Goal: Navigation & Orientation: Find specific page/section

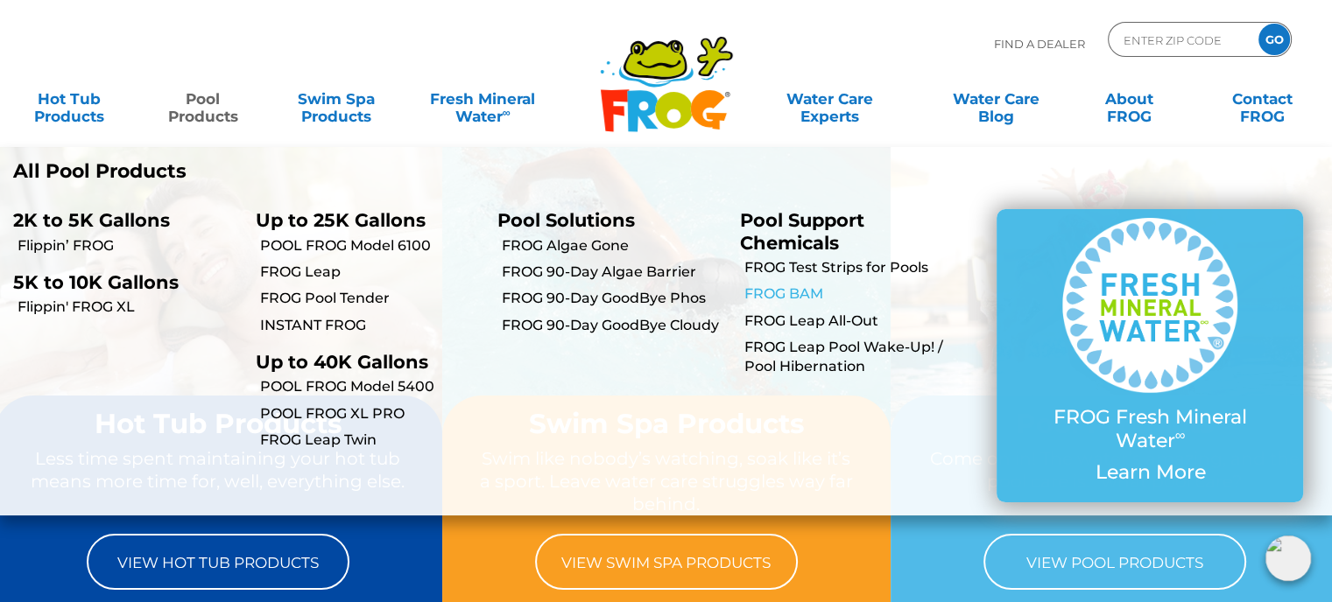
click at [787, 297] on link "FROG BAM" at bounding box center [856, 294] width 225 height 19
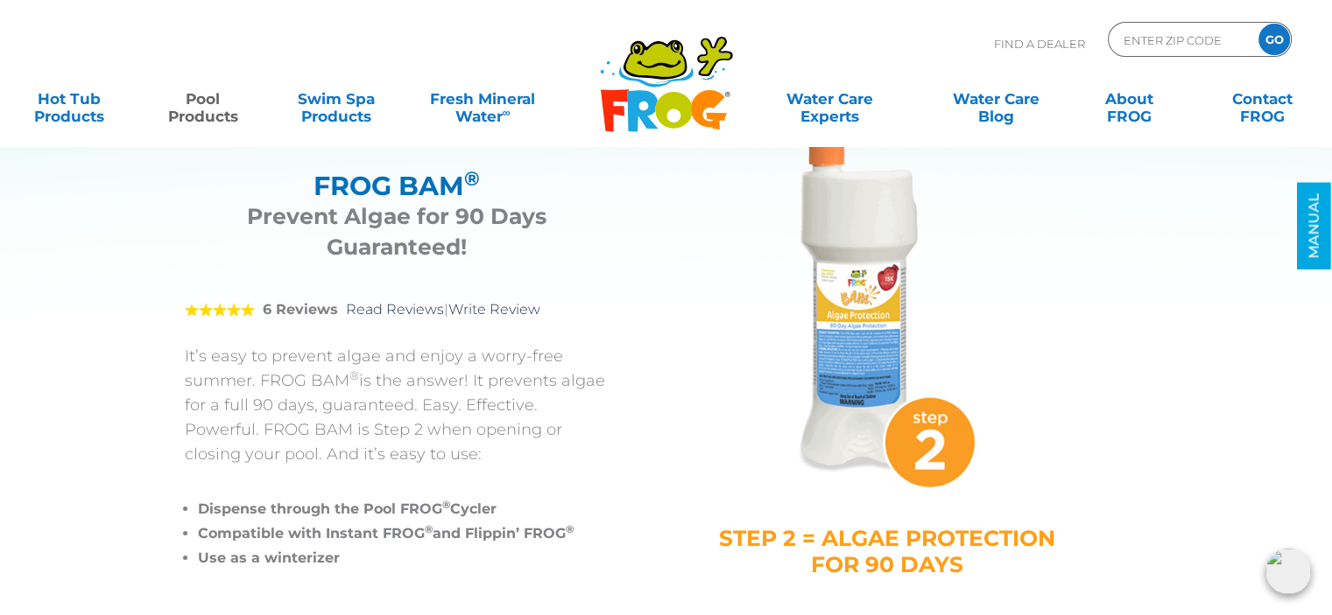
scroll to position [88, 0]
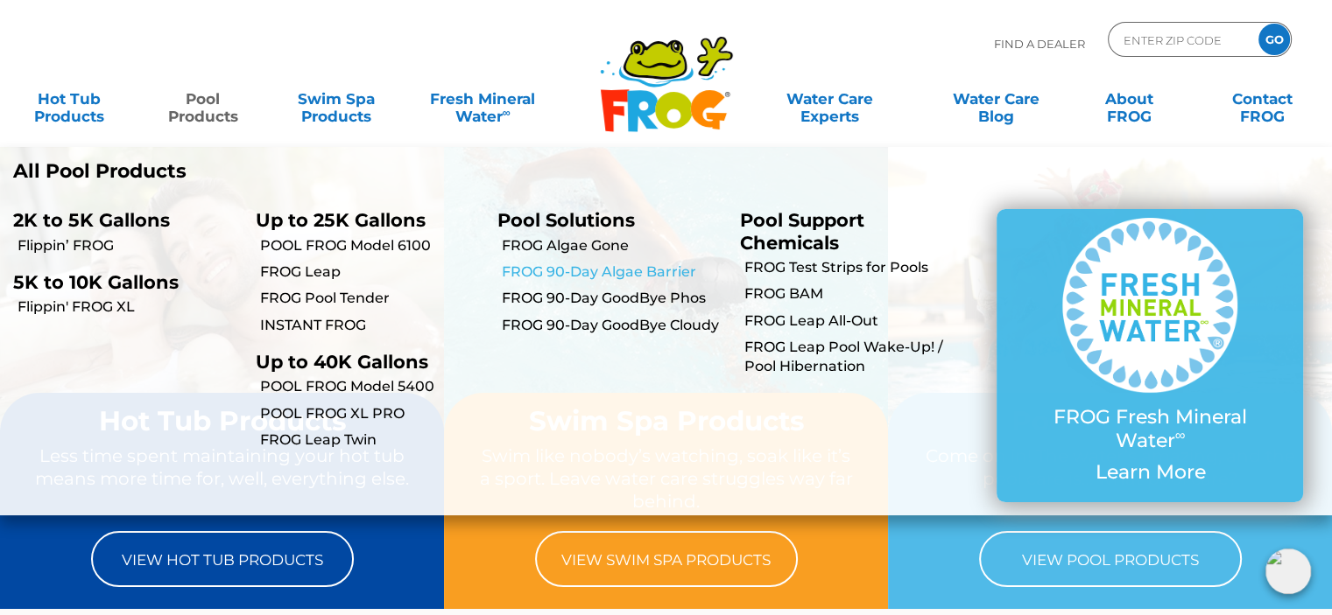
click at [581, 265] on link "FROG 90-Day Algae Barrier" at bounding box center [614, 272] width 225 height 19
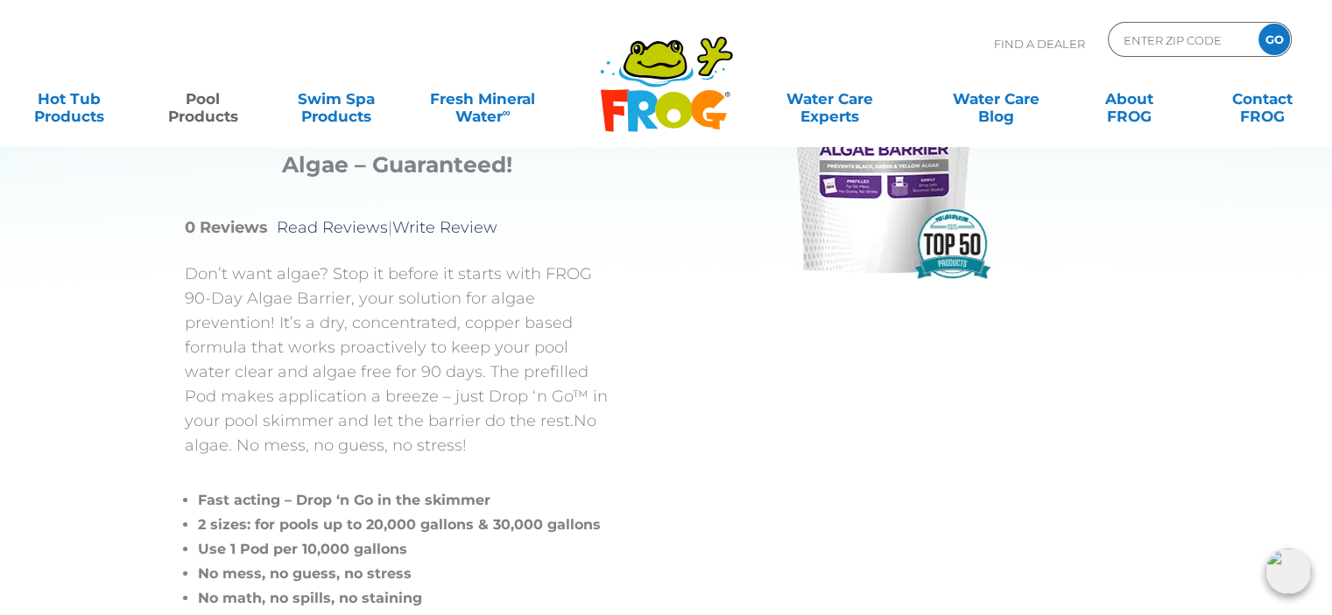
scroll to position [88, 0]
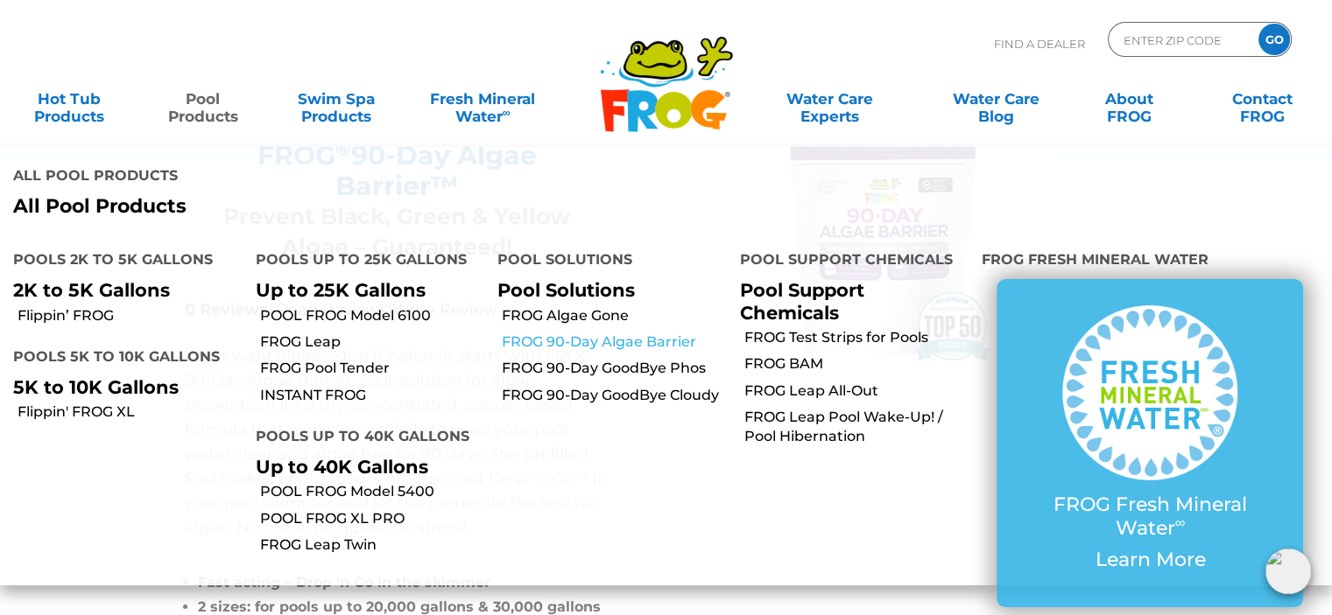
click at [644, 333] on link "FROG 90-Day Algae Barrier" at bounding box center [614, 342] width 225 height 19
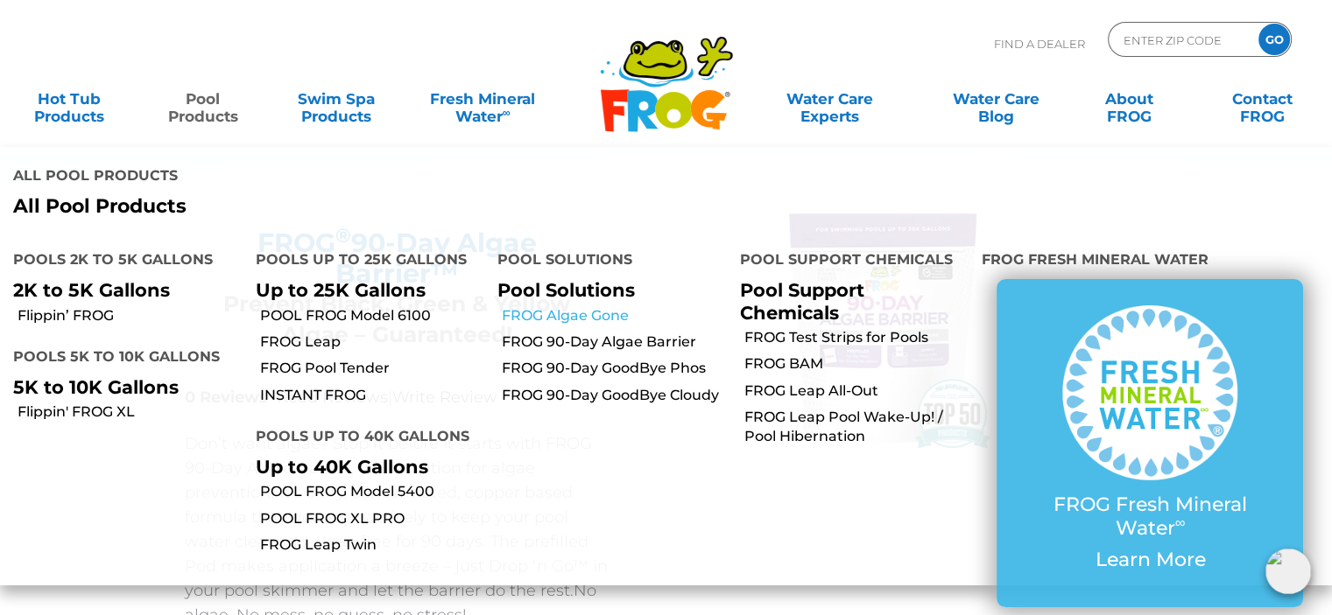
click at [576, 306] on link "FROG Algae Gone" at bounding box center [614, 315] width 225 height 19
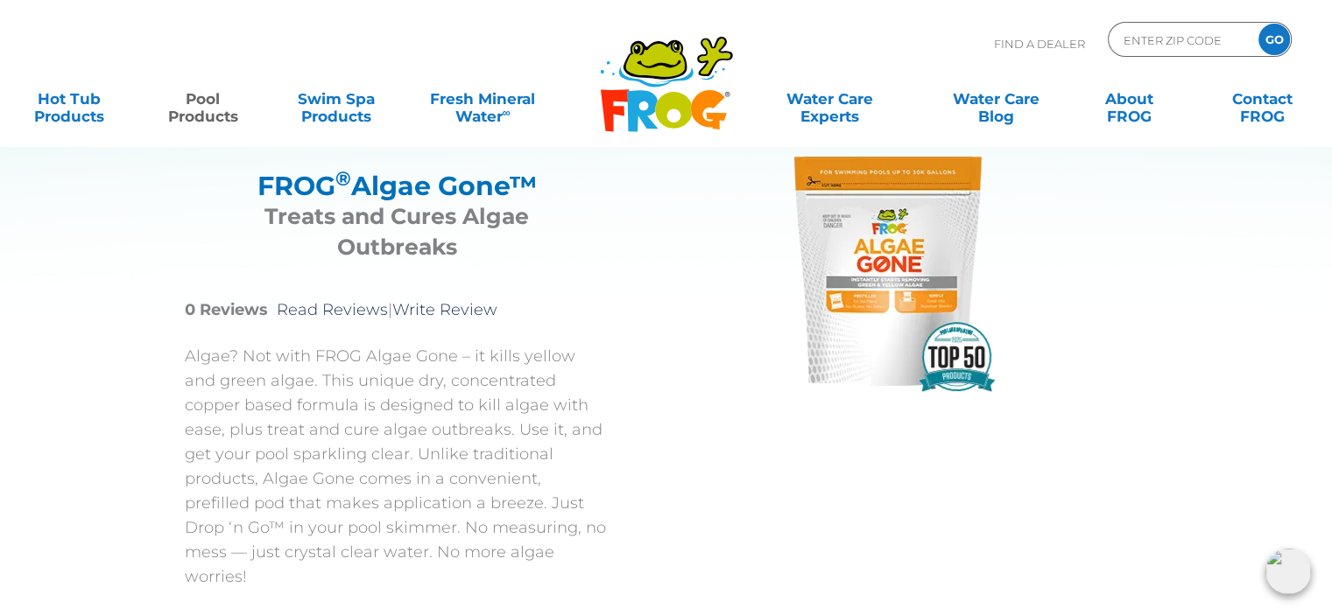
scroll to position [88, 0]
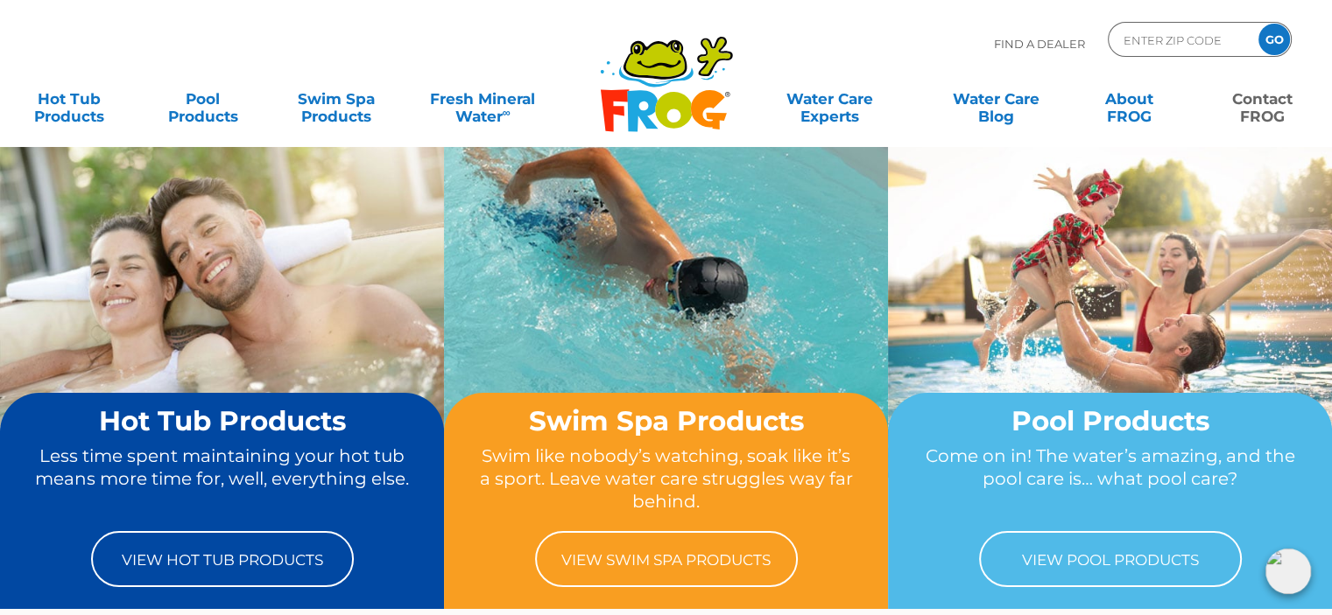
click at [1255, 114] on link "Contact FROG" at bounding box center [1262, 98] width 103 height 35
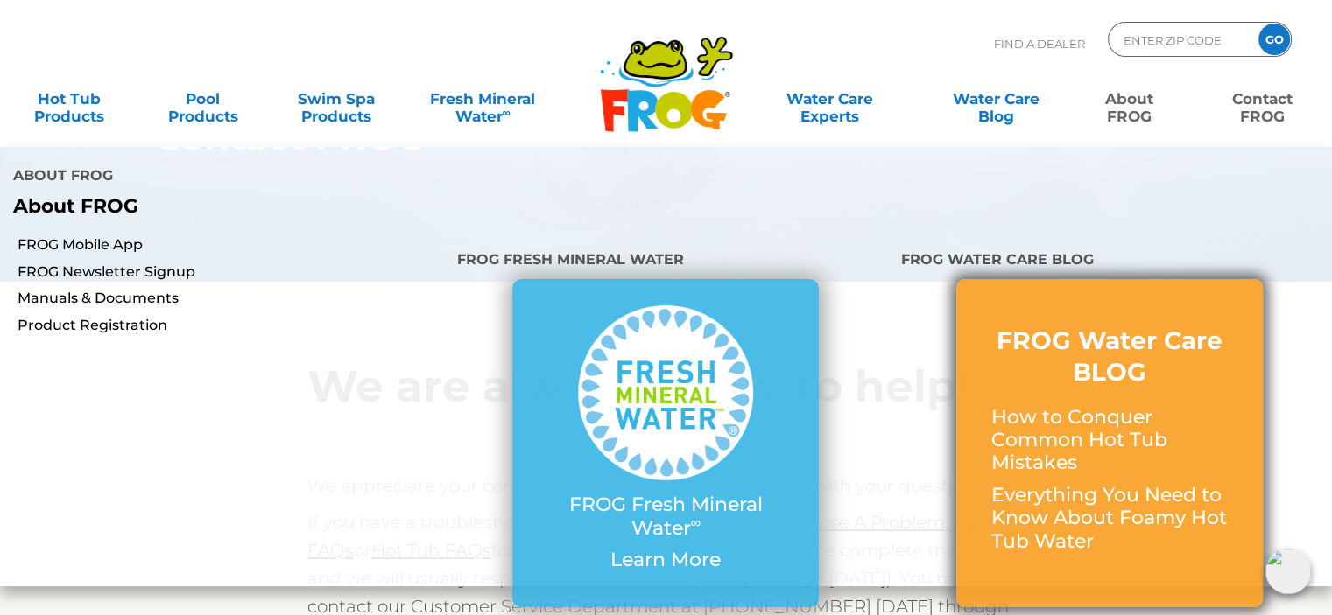
scroll to position [88, 0]
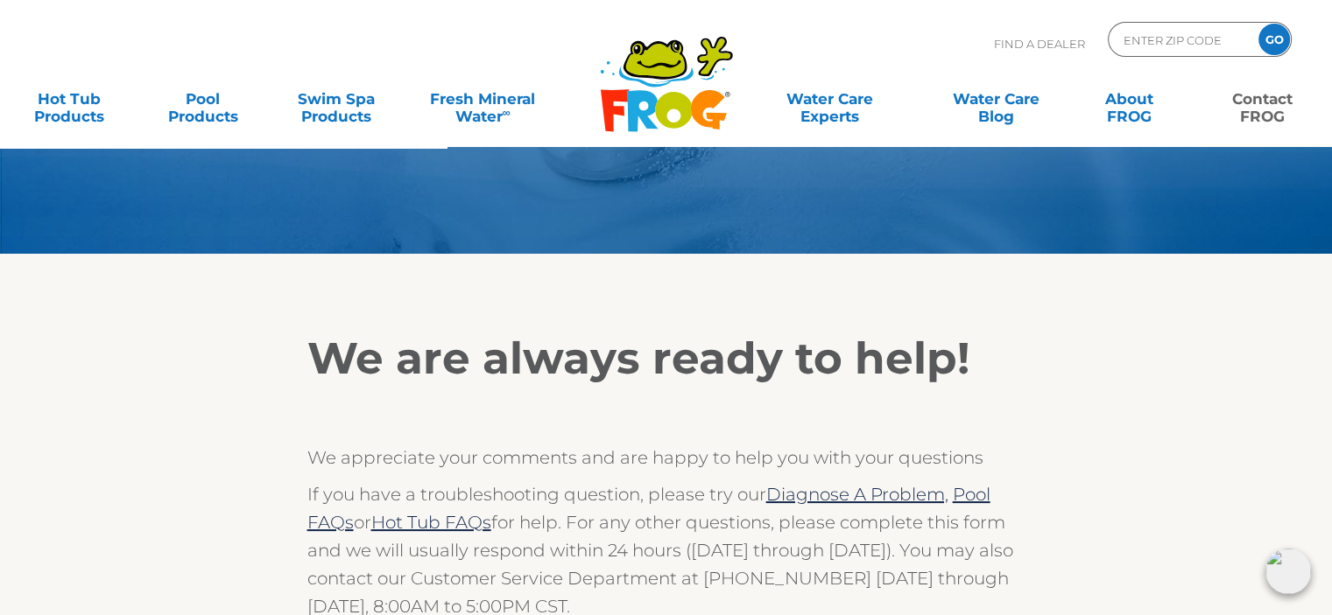
click at [1009, 47] on p "Find A Dealer" at bounding box center [1039, 44] width 91 height 44
click at [1174, 46] on input "Zip Code Form" at bounding box center [1180, 39] width 118 height 25
type input "07719"
click at [1258, 24] on input "GO" at bounding box center [1274, 40] width 32 height 32
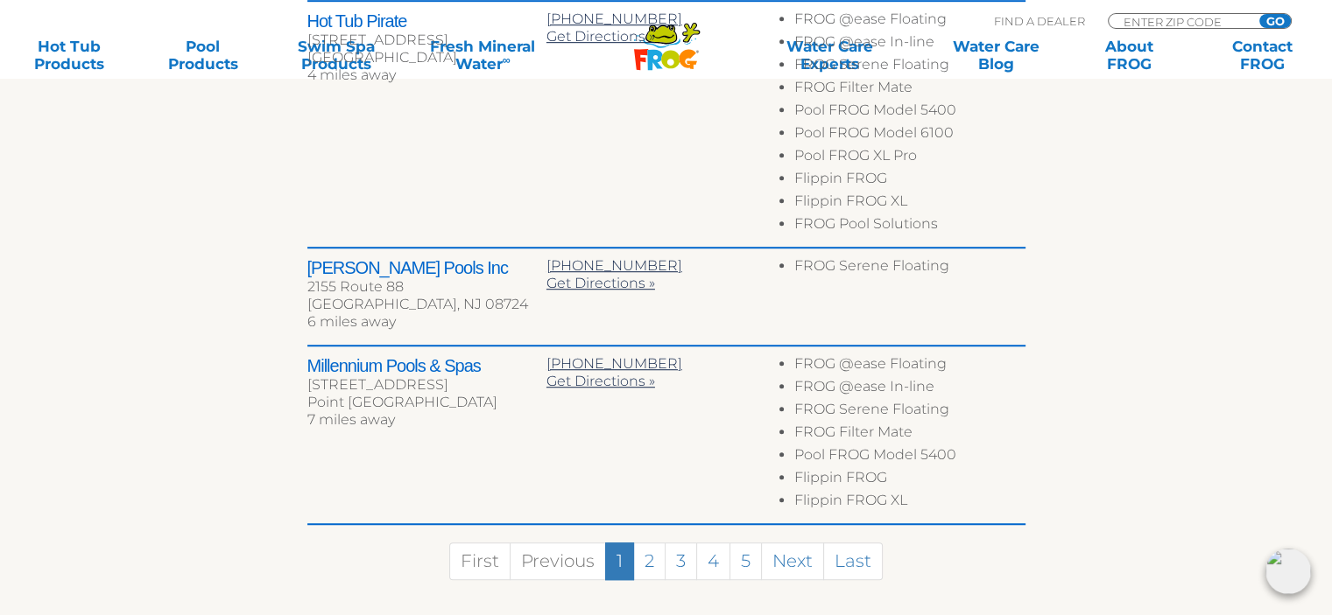
scroll to position [1138, 0]
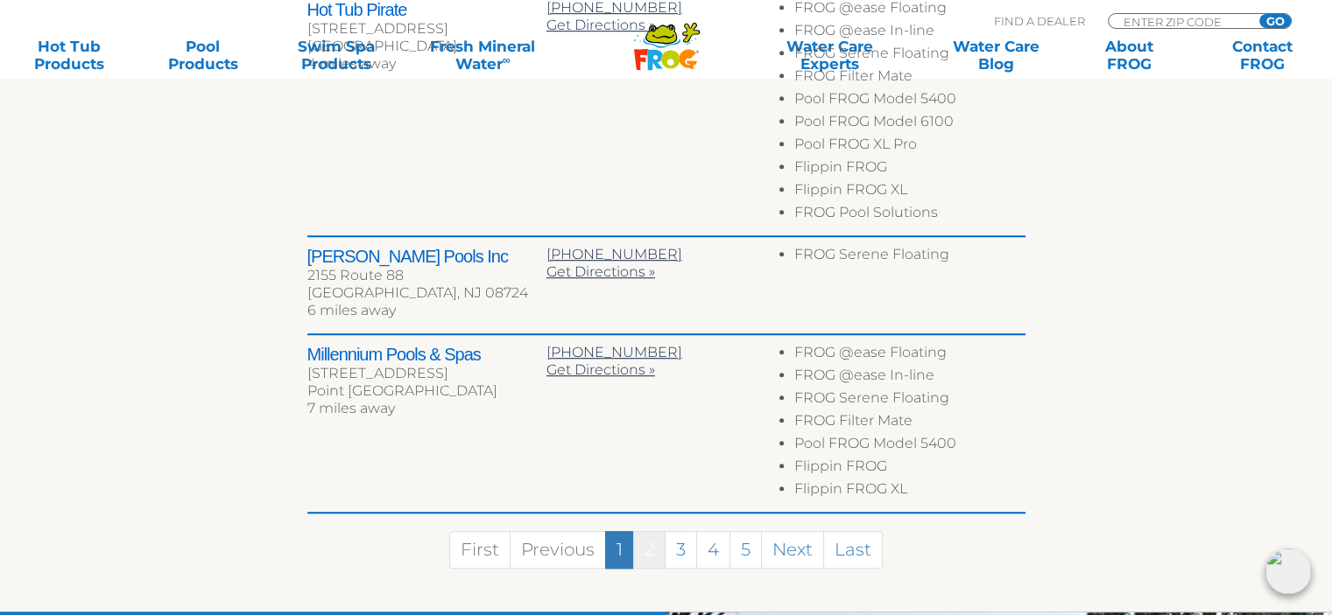
click at [649, 531] on link "2" at bounding box center [649, 550] width 32 height 38
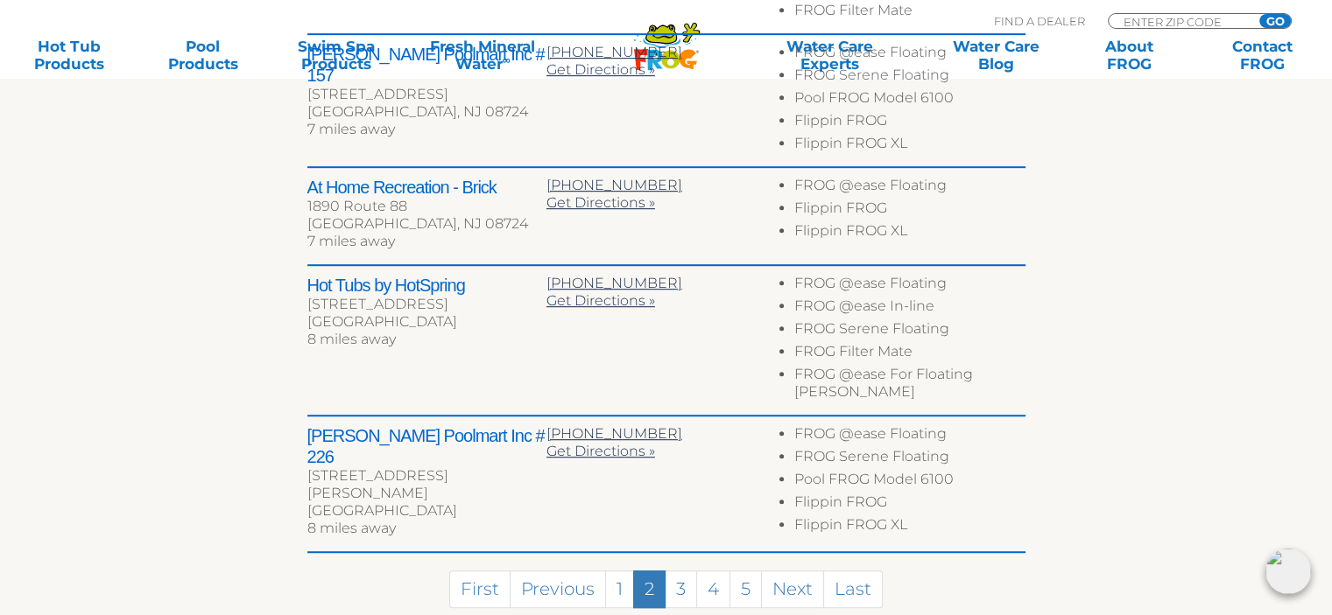
scroll to position [1002, 0]
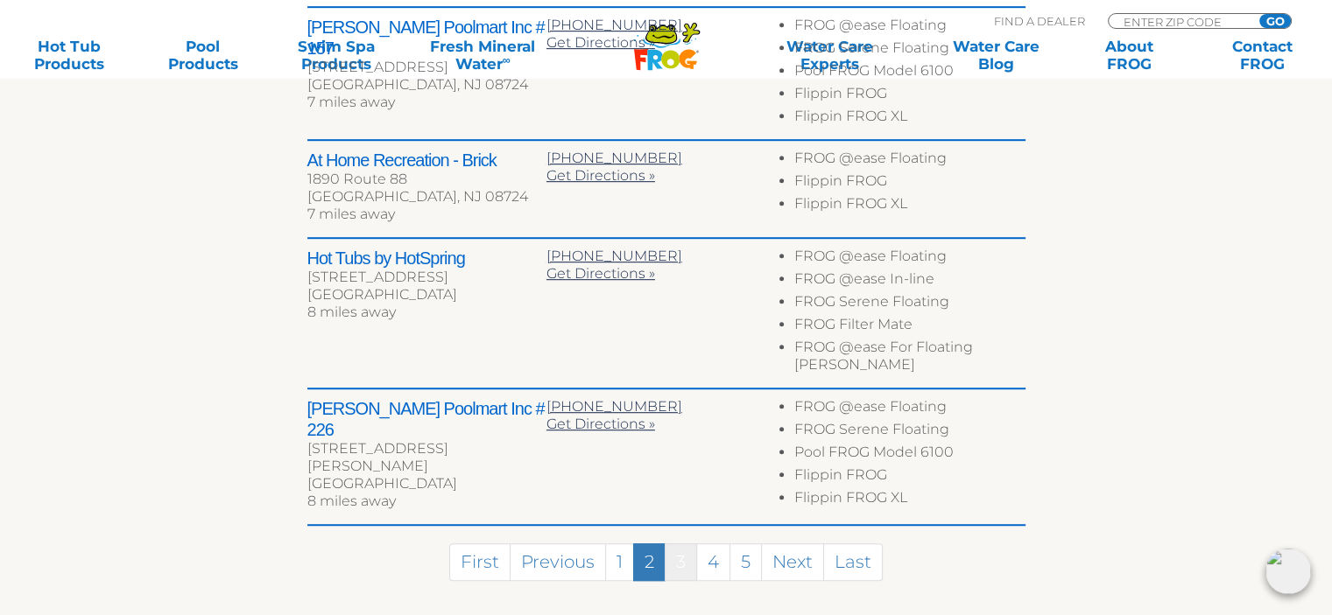
click at [685, 544] on link "3" at bounding box center [680, 563] width 32 height 38
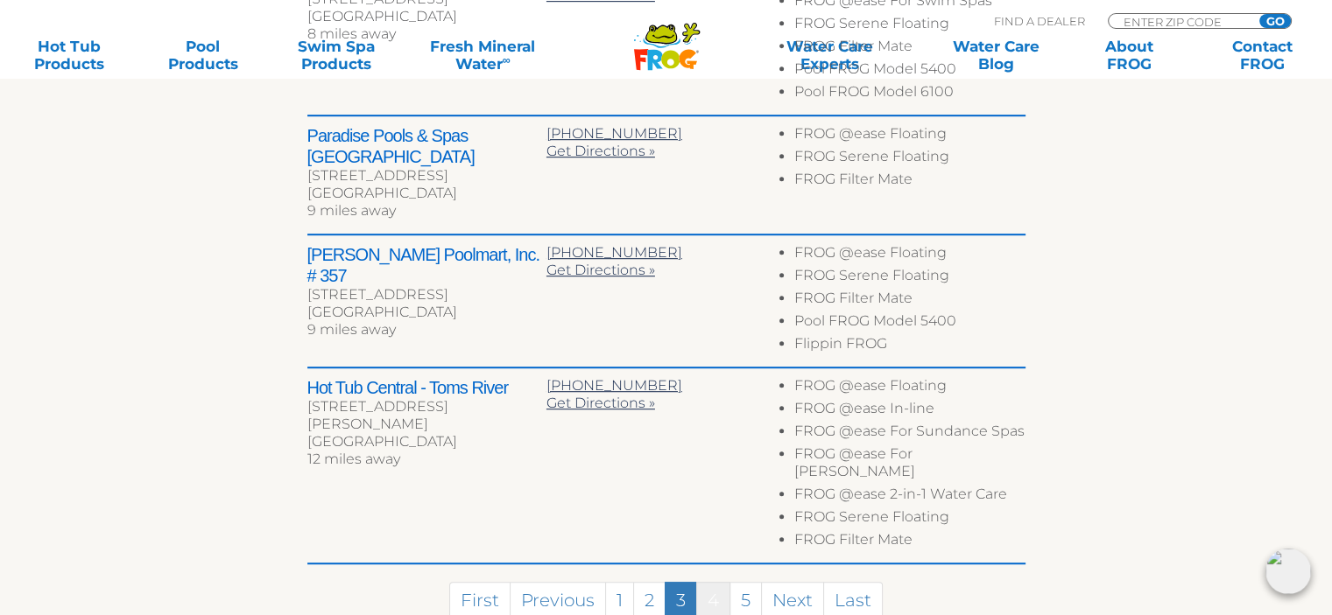
click at [714, 582] on link "4" at bounding box center [713, 601] width 34 height 38
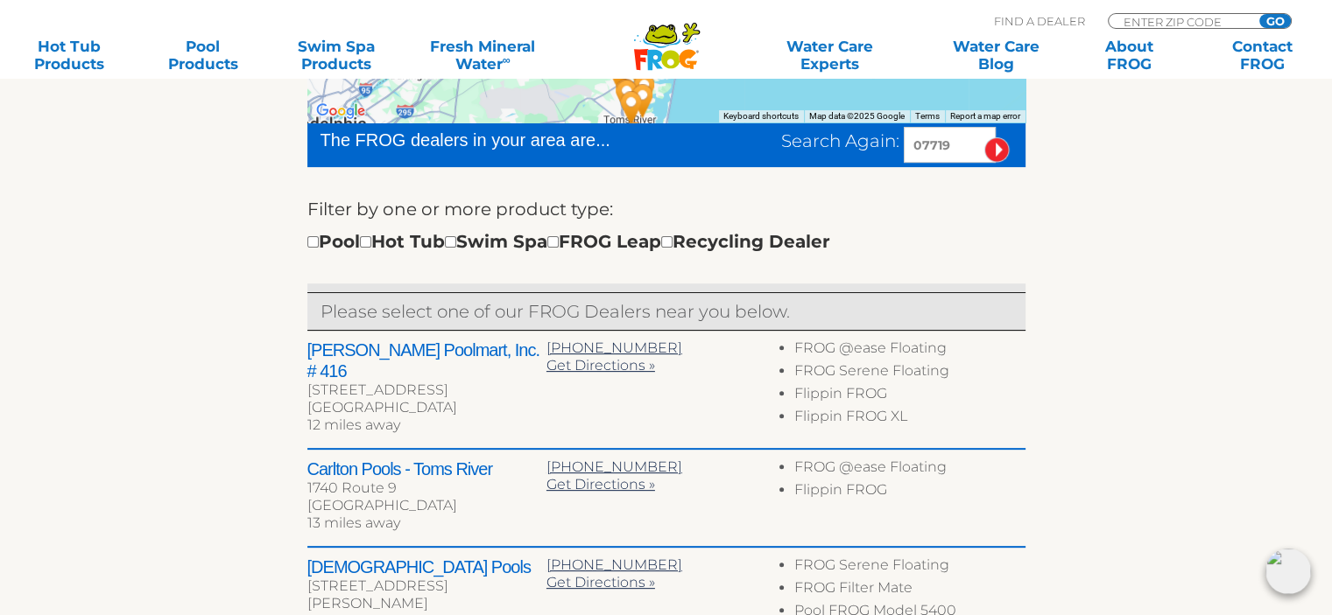
scroll to position [1030, 0]
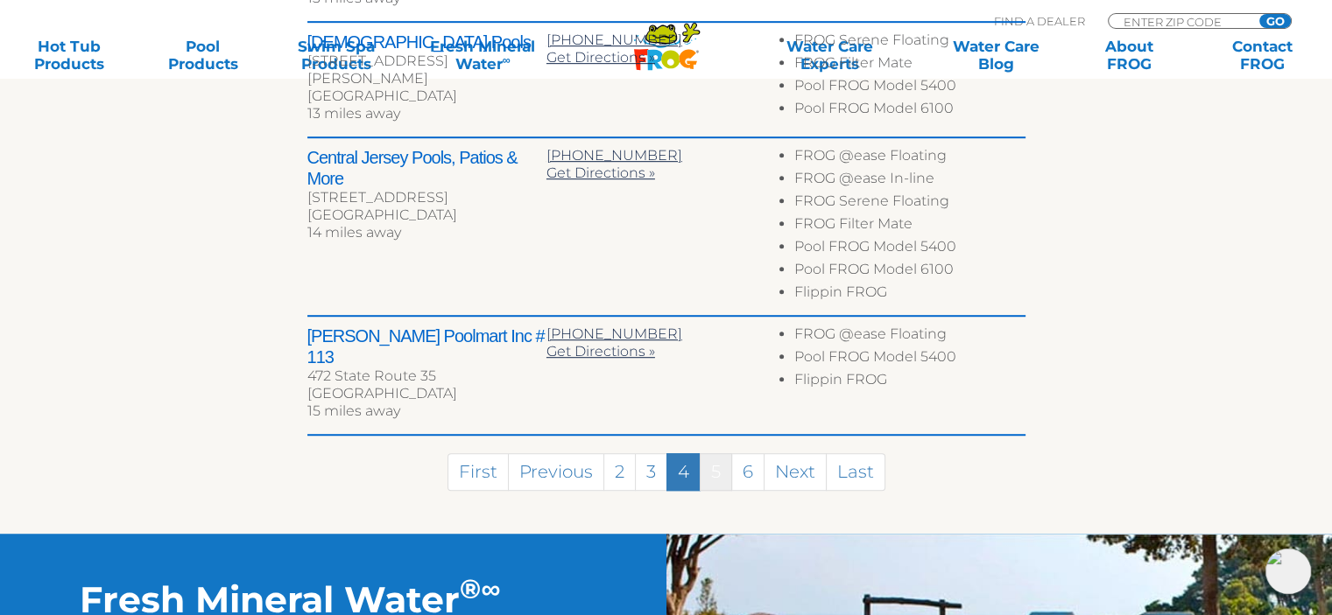
click at [728, 454] on link "5" at bounding box center [716, 473] width 32 height 38
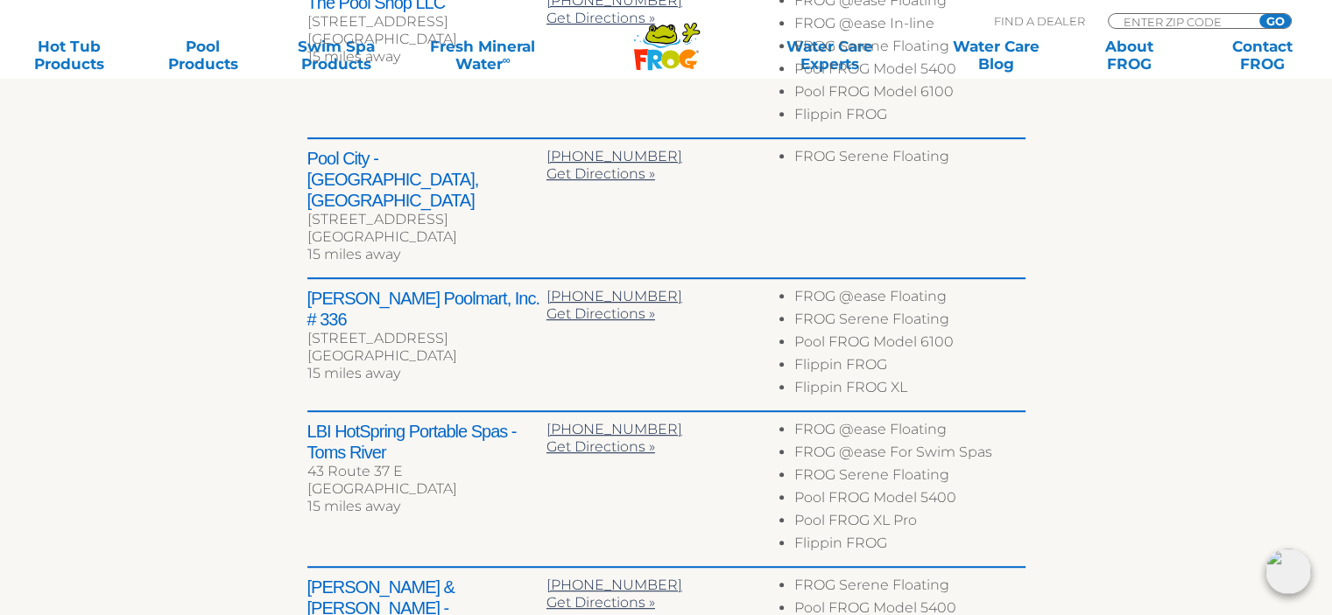
scroll to position [1009, 0]
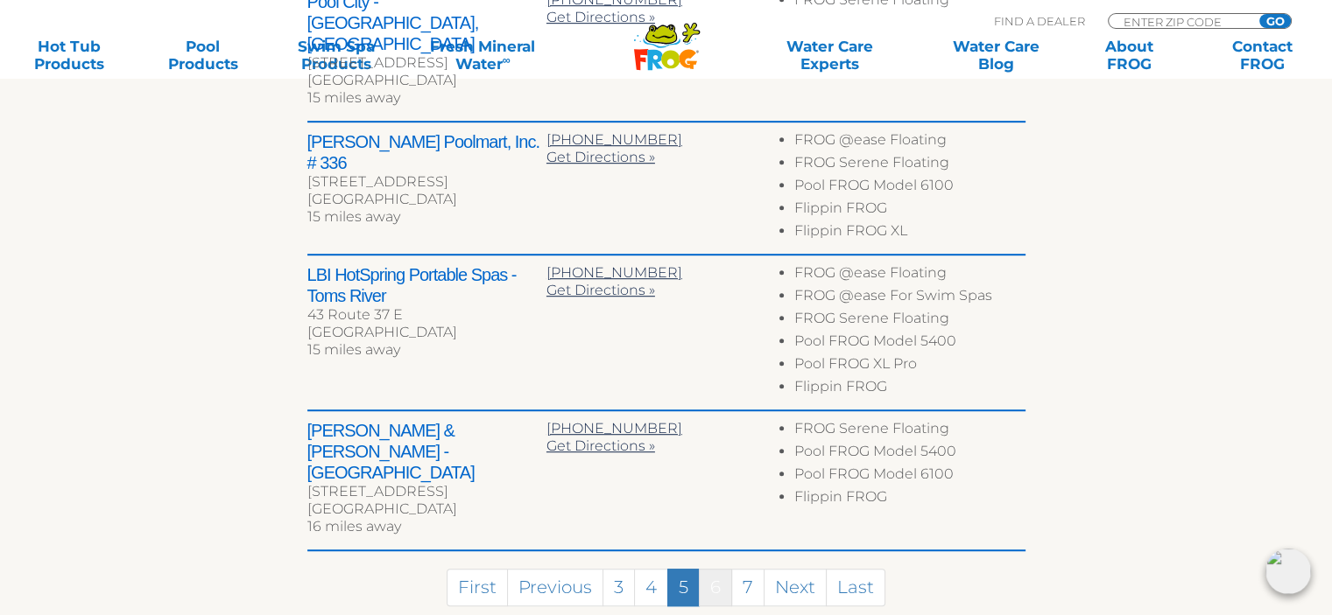
click at [722, 569] on link "6" at bounding box center [715, 588] width 33 height 38
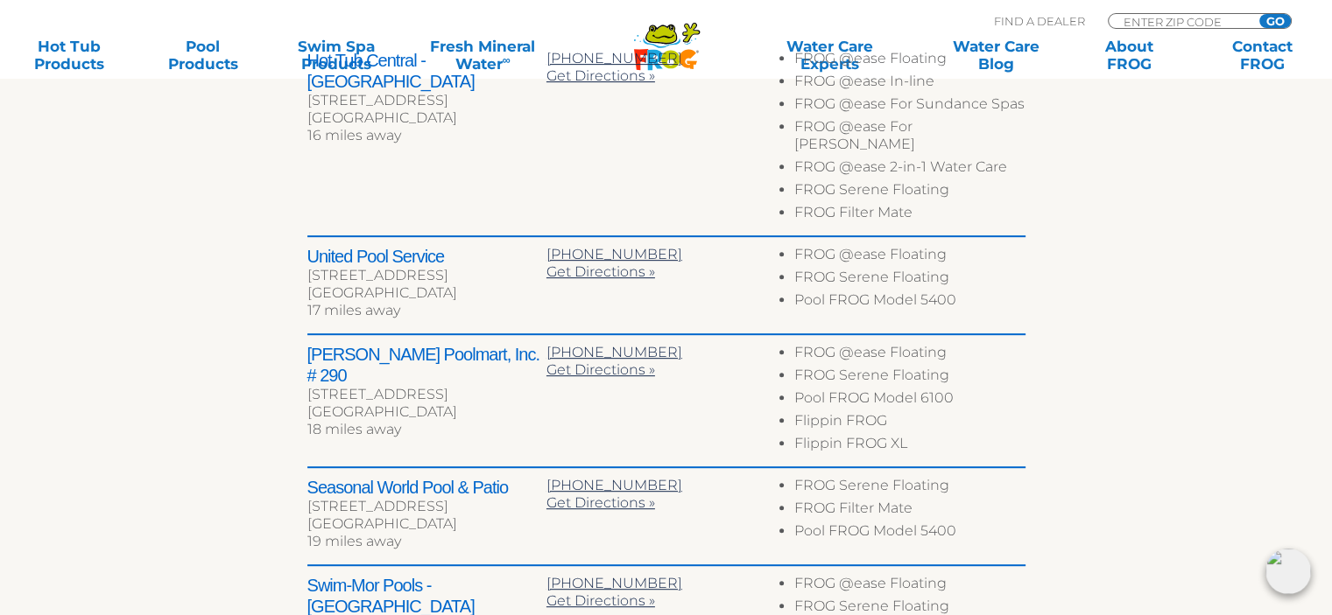
scroll to position [1320, 0]
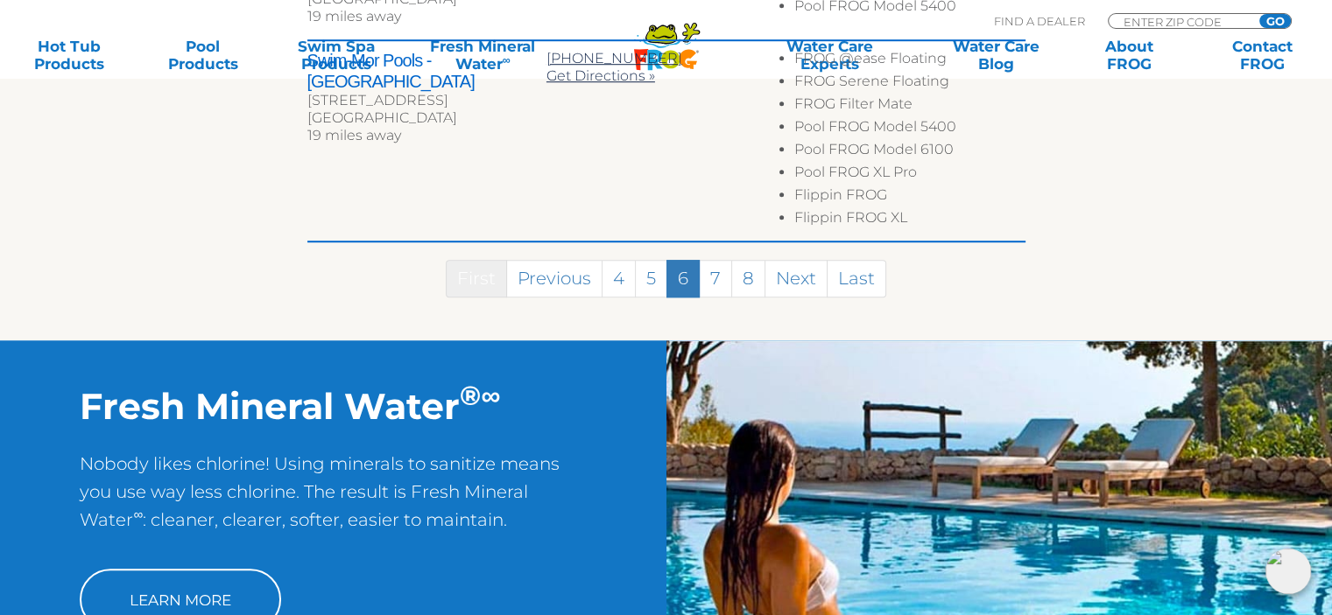
click at [490, 264] on link "First" at bounding box center [476, 279] width 61 height 38
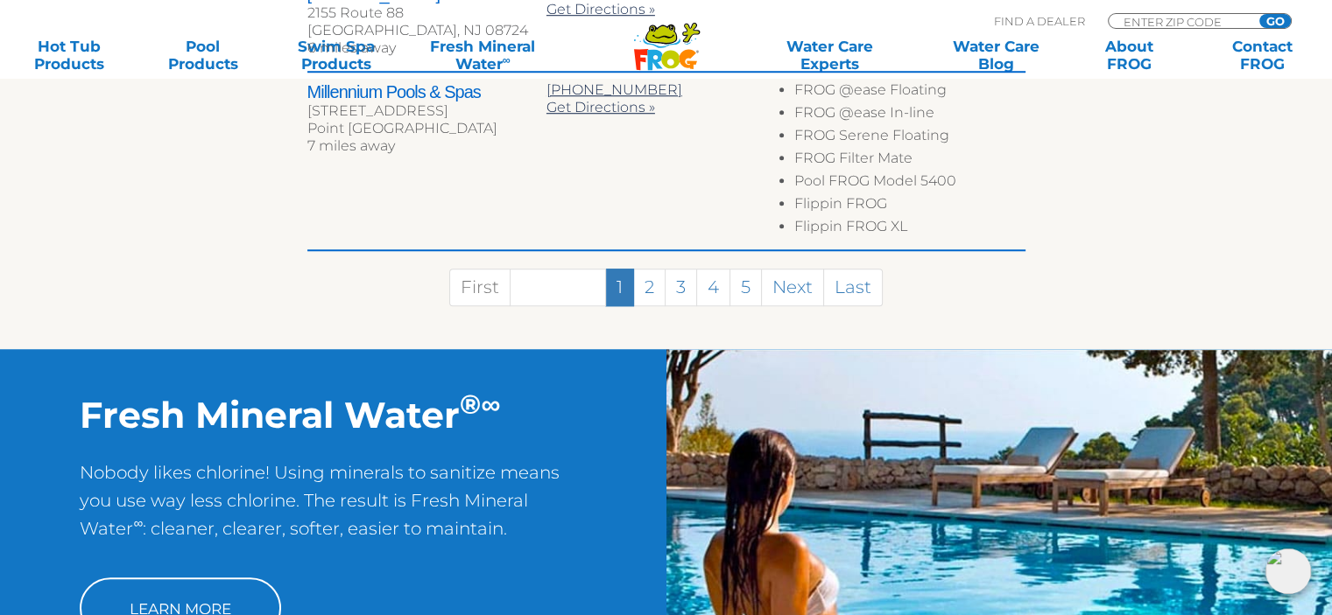
click at [532, 269] on link "Previous" at bounding box center [558, 288] width 96 height 38
click at [623, 269] on link "1" at bounding box center [619, 288] width 29 height 38
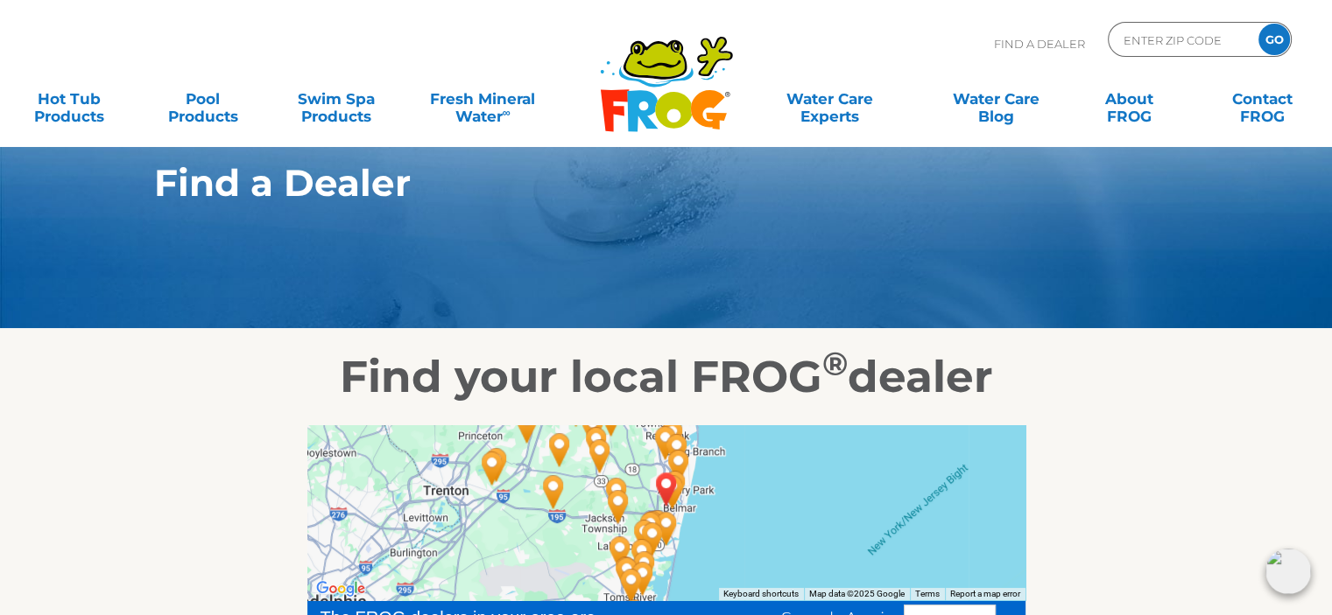
scroll to position [0, 0]
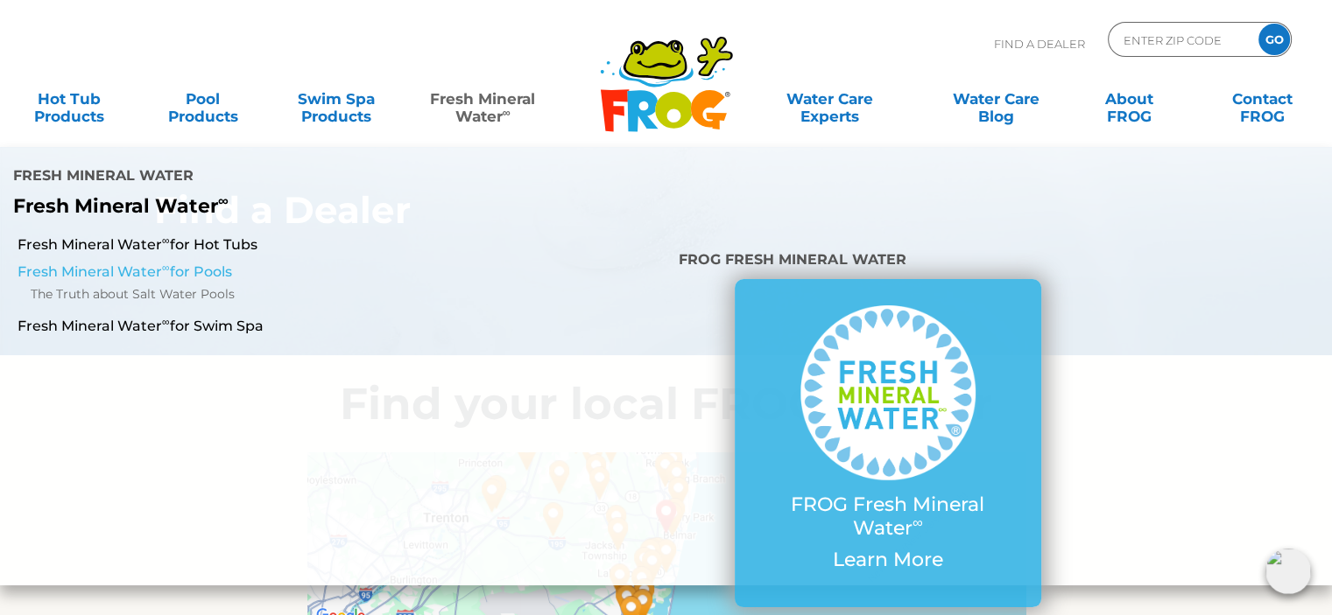
click at [206, 263] on link "Fresh Mineral Water ∞ for Pools" at bounding box center [231, 272] width 426 height 19
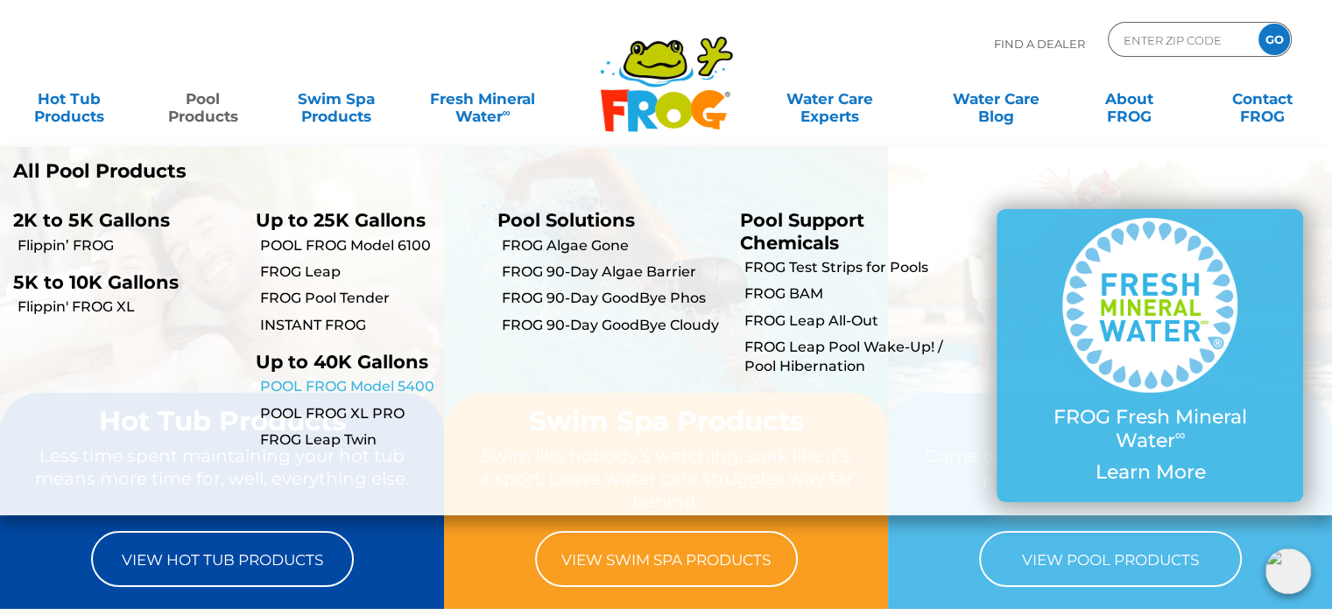
click at [348, 384] on link "POOL FROG Model 5400" at bounding box center [372, 386] width 225 height 19
